Goal: Go to known website: Go to known website

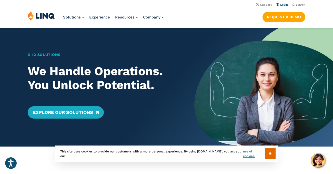
click at [286, 5] on link "Login" at bounding box center [282, 4] width 12 height 3
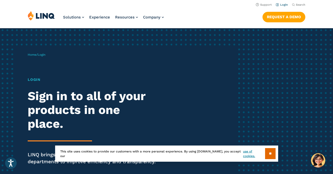
click at [286, 5] on link "Login" at bounding box center [282, 4] width 12 height 3
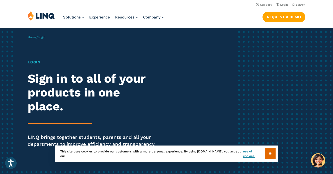
scroll to position [2, 0]
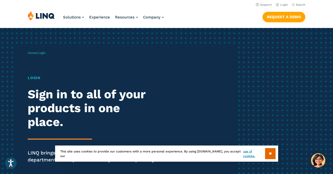
click at [44, 53] on span "Login" at bounding box center [42, 53] width 8 height 4
click at [282, 4] on link "Login" at bounding box center [282, 4] width 12 height 3
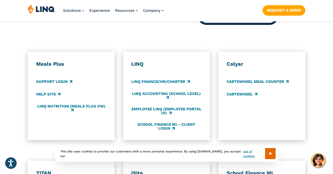
scroll to position [265, 0]
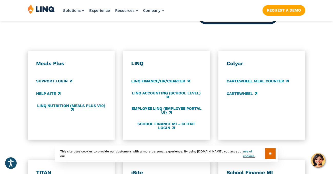
click at [58, 79] on link "Support Login" at bounding box center [54, 81] width 36 height 6
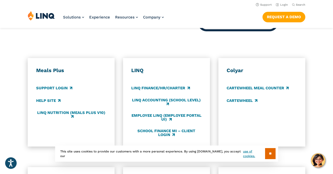
scroll to position [258, 0]
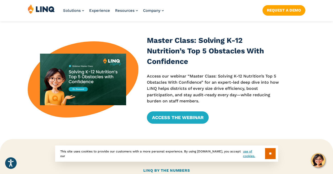
scroll to position [141, 0]
